Goal: Transaction & Acquisition: Purchase product/service

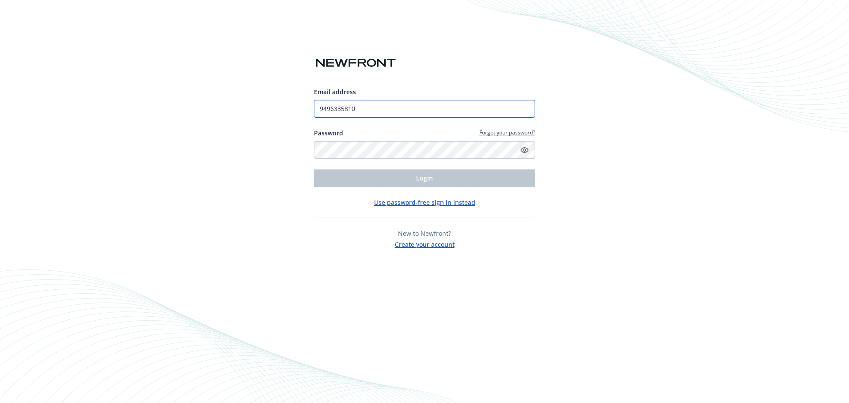
click at [372, 107] on input "9496335810" at bounding box center [424, 109] width 221 height 18
type input "[EMAIL_ADDRESS][DOMAIN_NAME]"
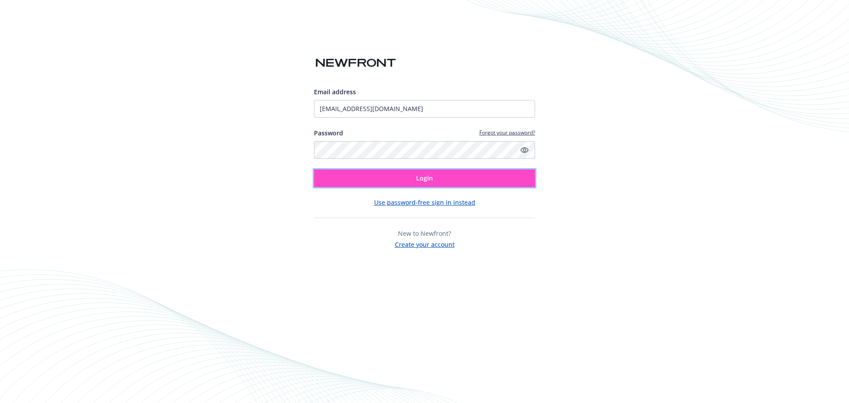
click at [388, 181] on button "Login" at bounding box center [424, 178] width 221 height 18
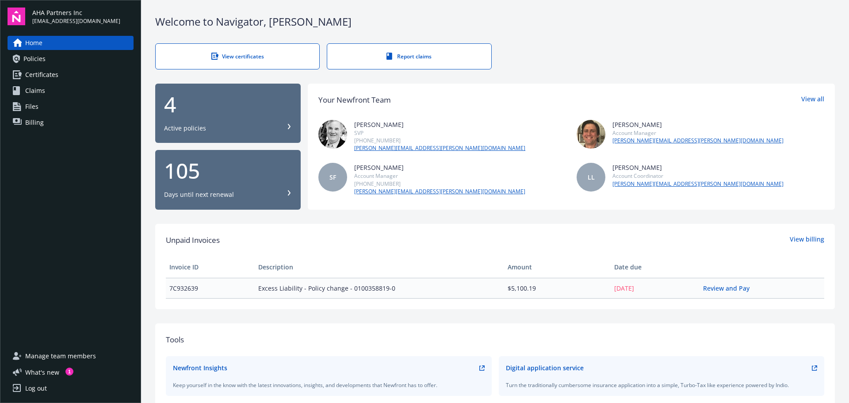
click at [38, 126] on span "Billing" at bounding box center [34, 122] width 19 height 14
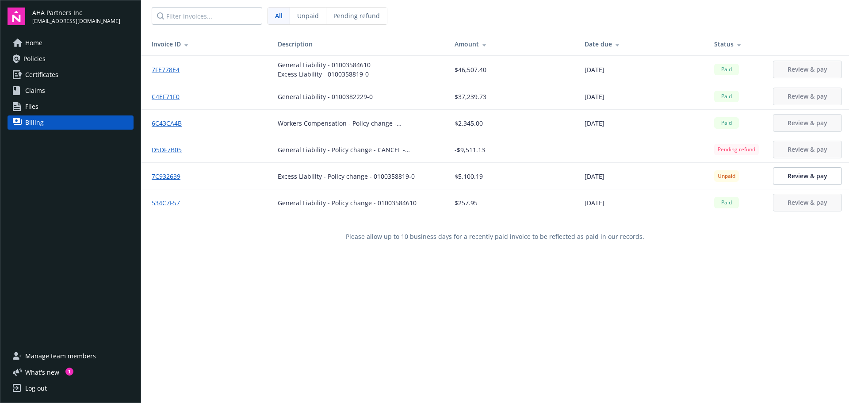
drag, startPoint x: 276, startPoint y: 176, endPoint x: 420, endPoint y: 174, distance: 143.7
click at [279, 176] on div "Excess Liability - Policy change - 0100358819-0" at bounding box center [346, 176] width 137 height 9
click at [172, 175] on link "7C932639" at bounding box center [170, 176] width 36 height 9
drag, startPoint x: 167, startPoint y: 179, endPoint x: 312, endPoint y: 274, distance: 172.8
click at [312, 274] on div "Invoice ID Description Amount Date due Status 7FE778E4 General Liability - 0100…" at bounding box center [495, 233] width 708 height 403
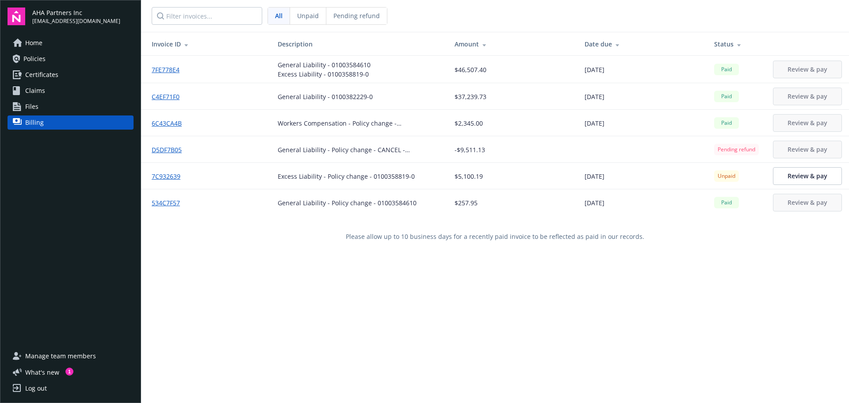
click at [51, 57] on link "Policies" at bounding box center [71, 59] width 126 height 14
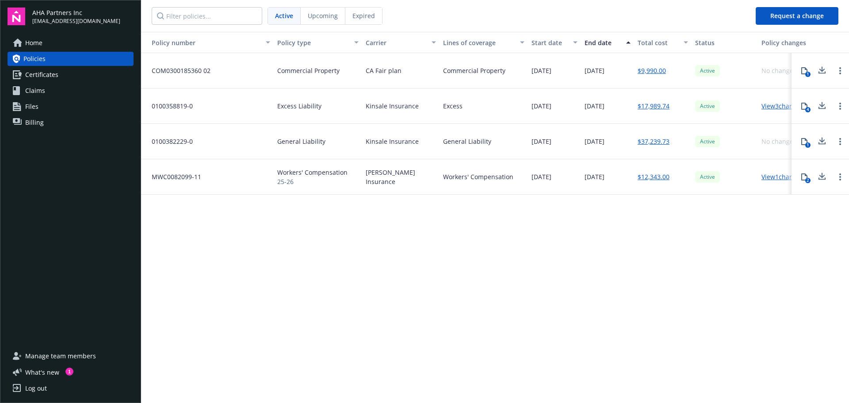
click at [40, 122] on span "Billing" at bounding box center [34, 122] width 19 height 14
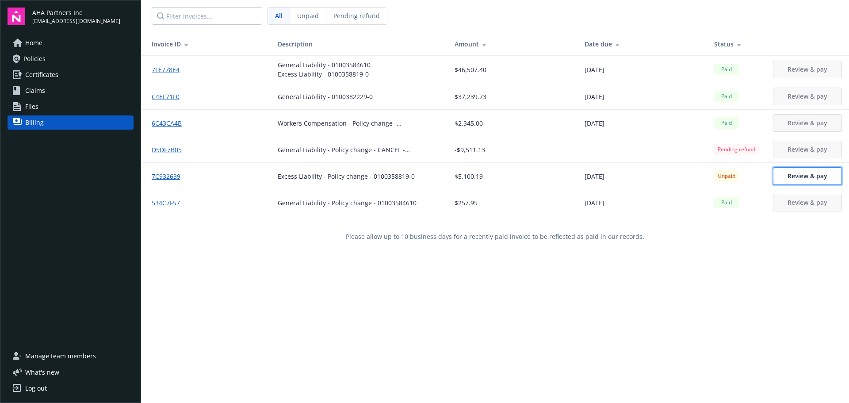
click at [787, 176] on span "Review & pay" at bounding box center [807, 176] width 40 height 8
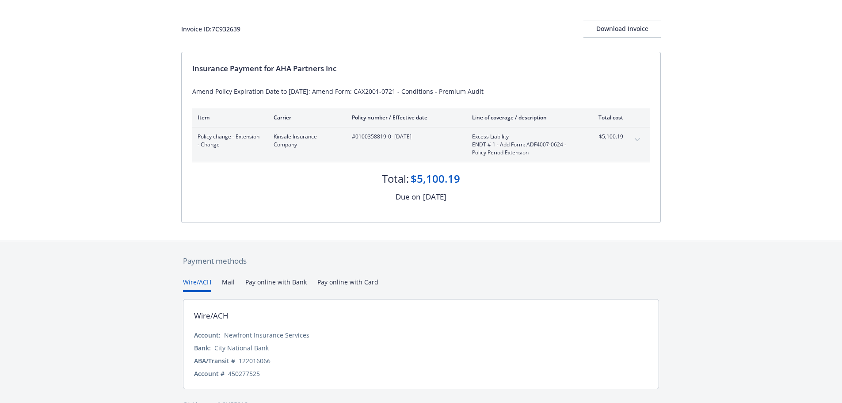
scroll to position [61, 0]
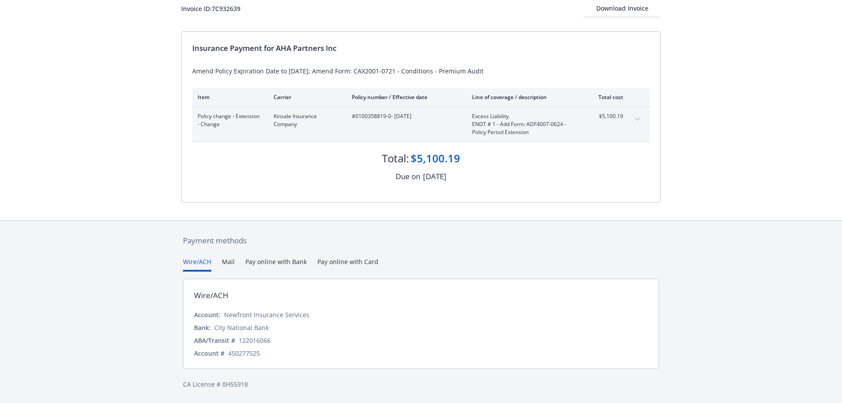
click at [260, 264] on button "Pay online with Bank" at bounding box center [275, 264] width 61 height 15
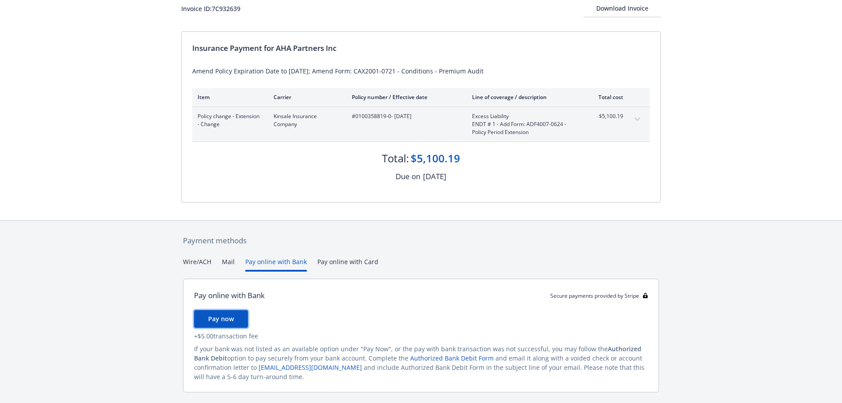
click at [223, 314] on button "Pay now" at bounding box center [221, 319] width 54 height 18
